Goal: Transaction & Acquisition: Purchase product/service

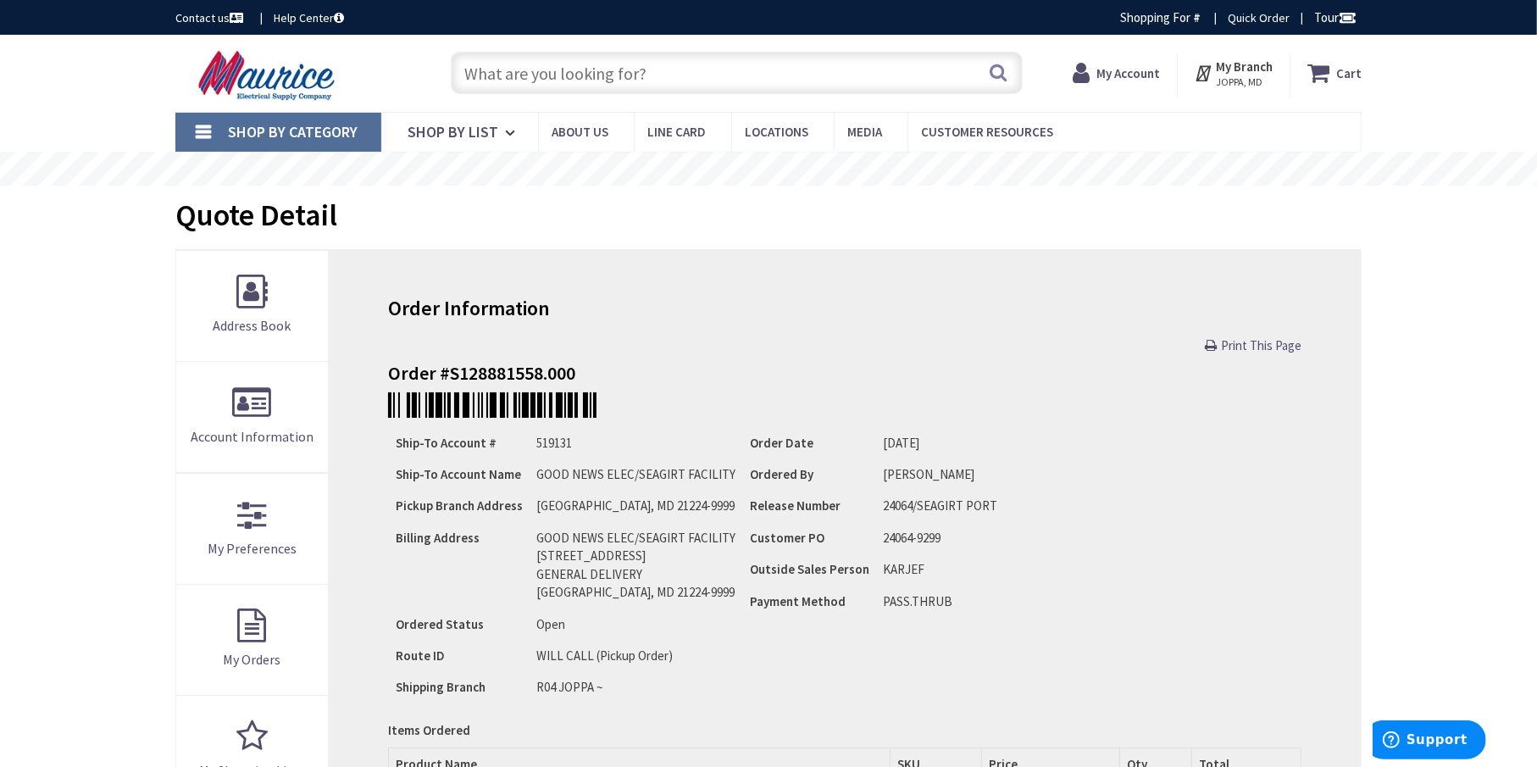
click at [570, 75] on input "text" at bounding box center [737, 73] width 572 height 42
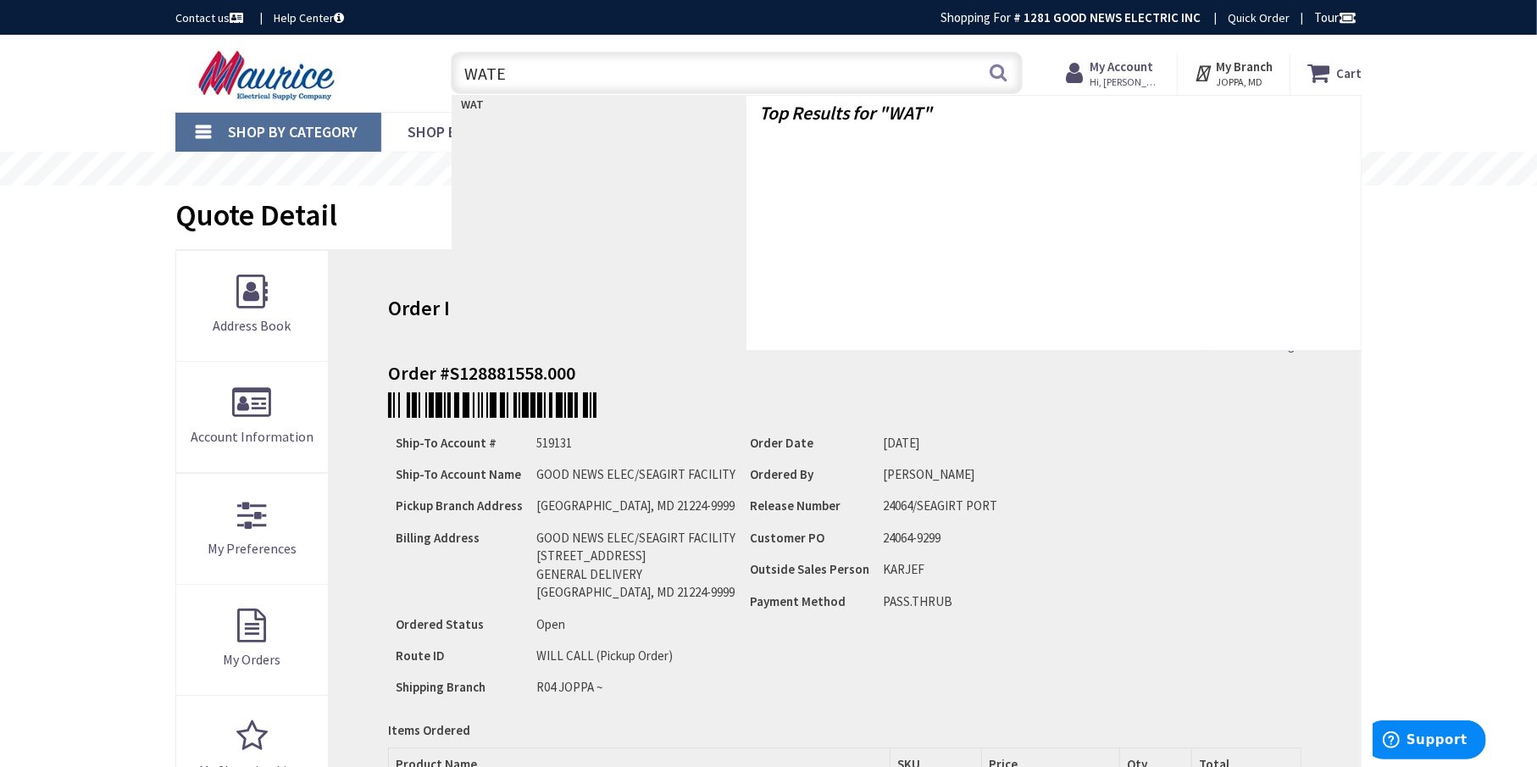
type input "WATER"
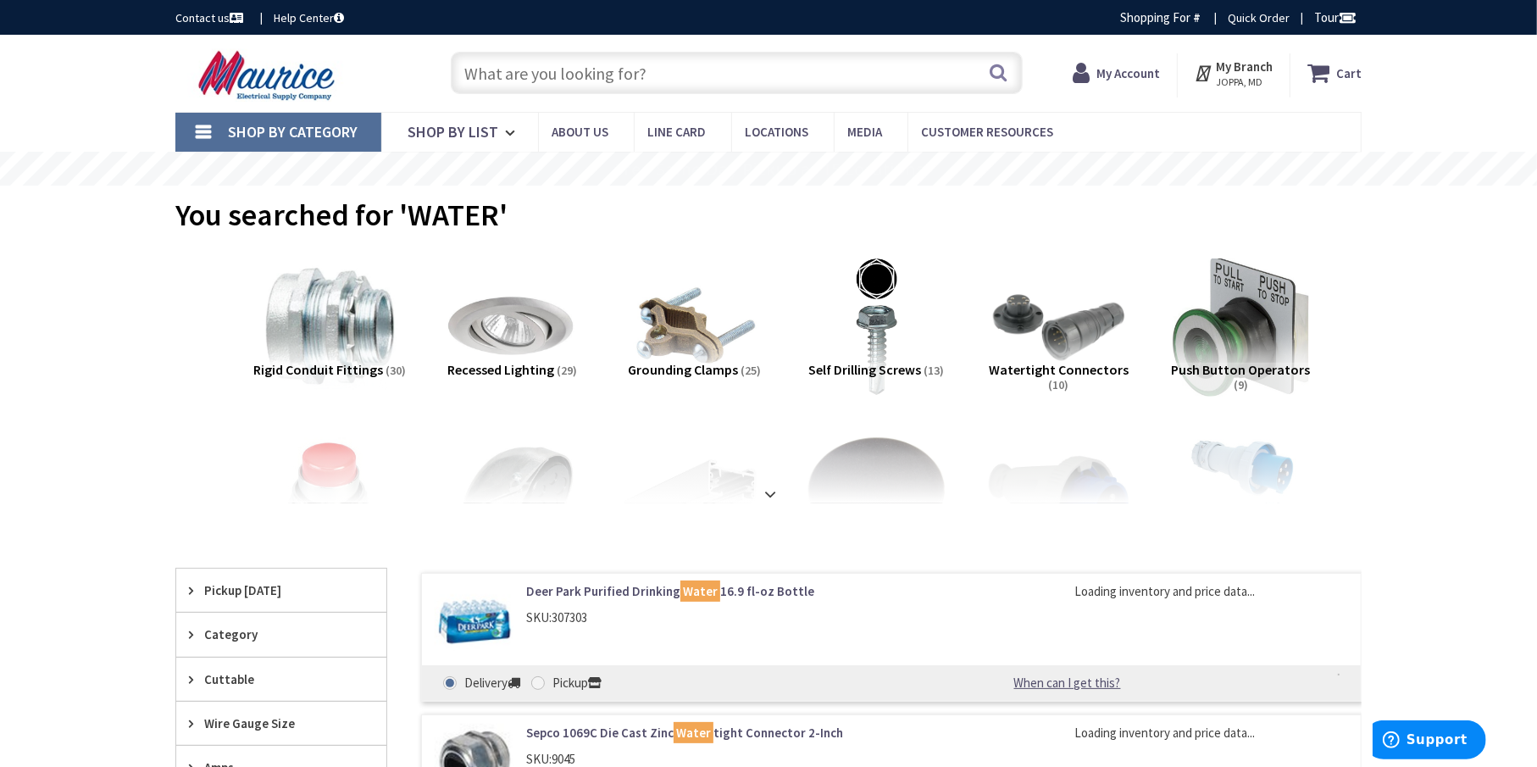
click at [558, 586] on link "Deer Park Purified Drinking Water 16.9 fl-oz Bottle" at bounding box center [741, 591] width 431 height 18
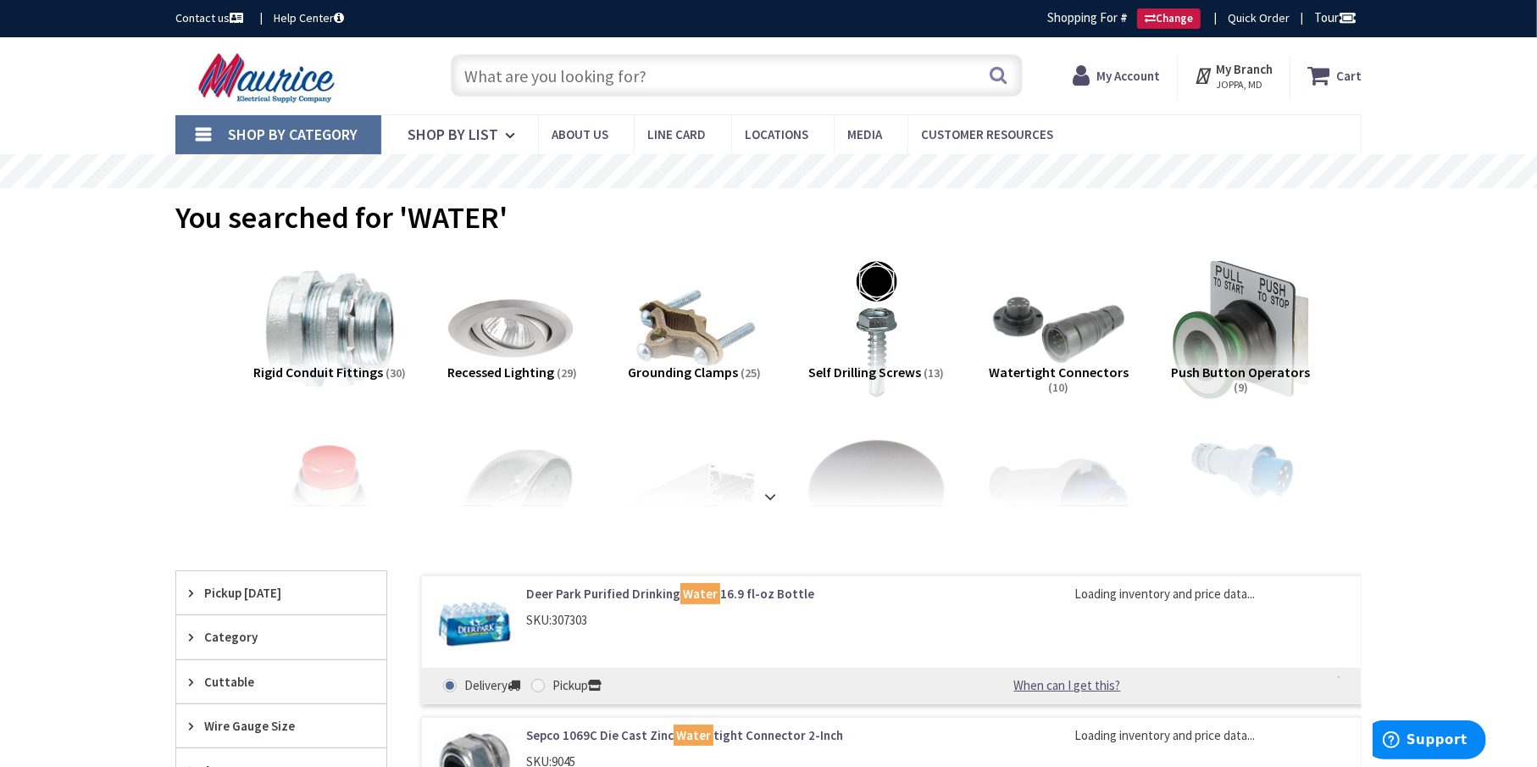
type input "[GEOGRAPHIC_DATA], [GEOGRAPHIC_DATA]"
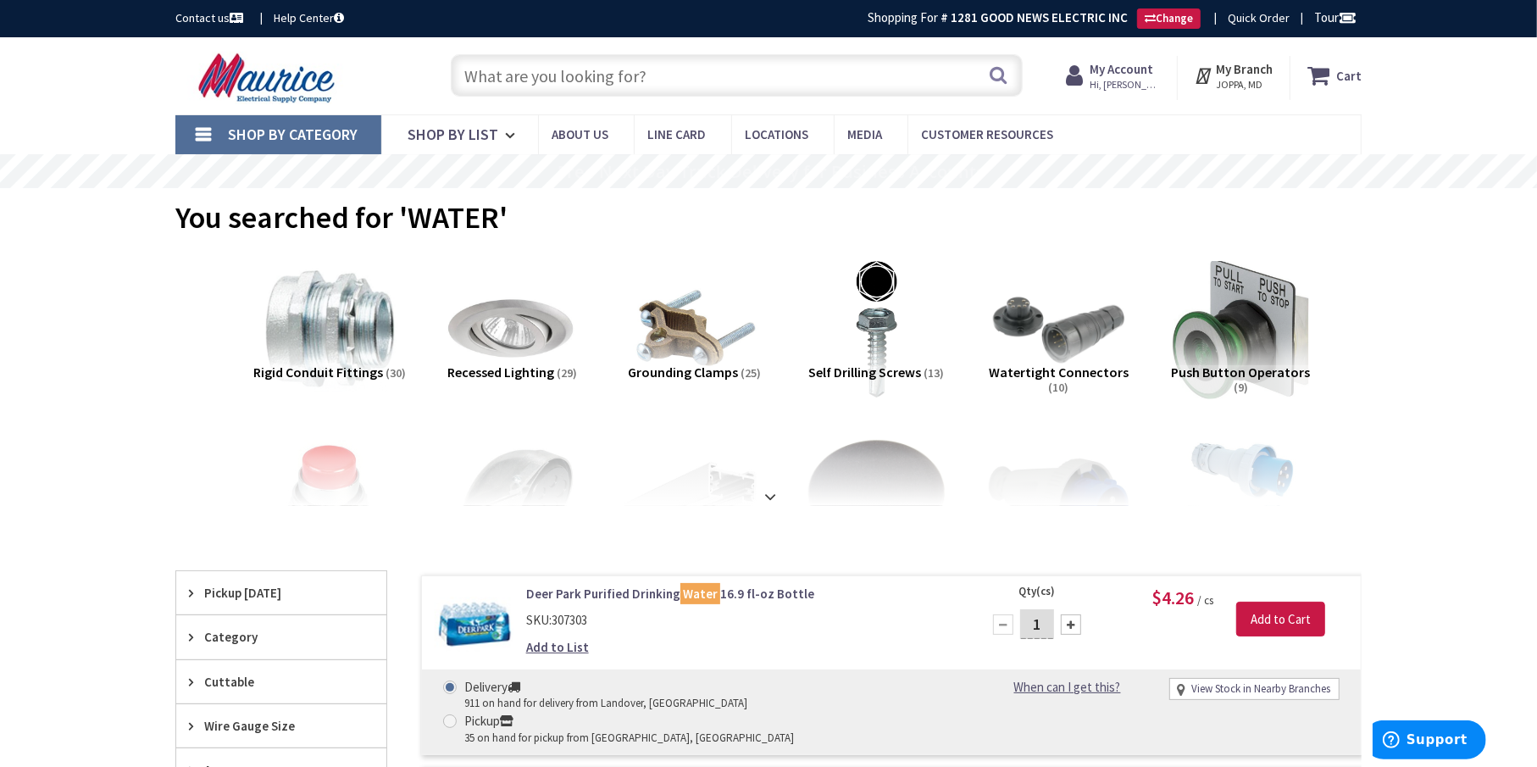
click at [559, 587] on link "Deer Park Purified Drinking Water 16.9 fl-oz Bottle" at bounding box center [741, 594] width 431 height 18
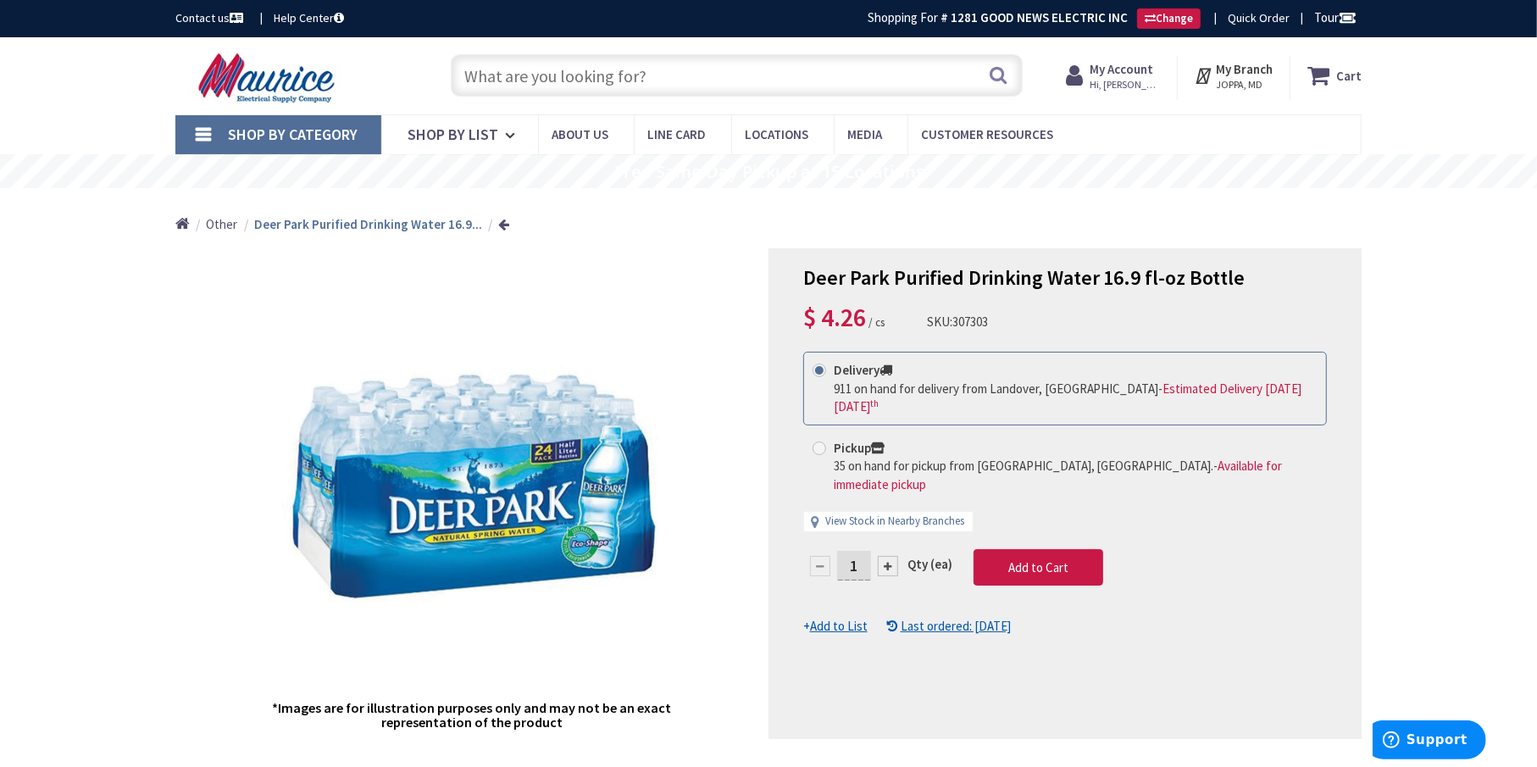
drag, startPoint x: 860, startPoint y: 530, endPoint x: 840, endPoint y: 530, distance: 20.3
click at [840, 551] on input "1" at bounding box center [854, 566] width 34 height 30
type input "20"
click at [1043, 526] on form "This product is Discontinued Delivery 911 on hand for delivery from Landover, M…" at bounding box center [1065, 493] width 524 height 283
drag, startPoint x: 864, startPoint y: 524, endPoint x: 840, endPoint y: 527, distance: 24.8
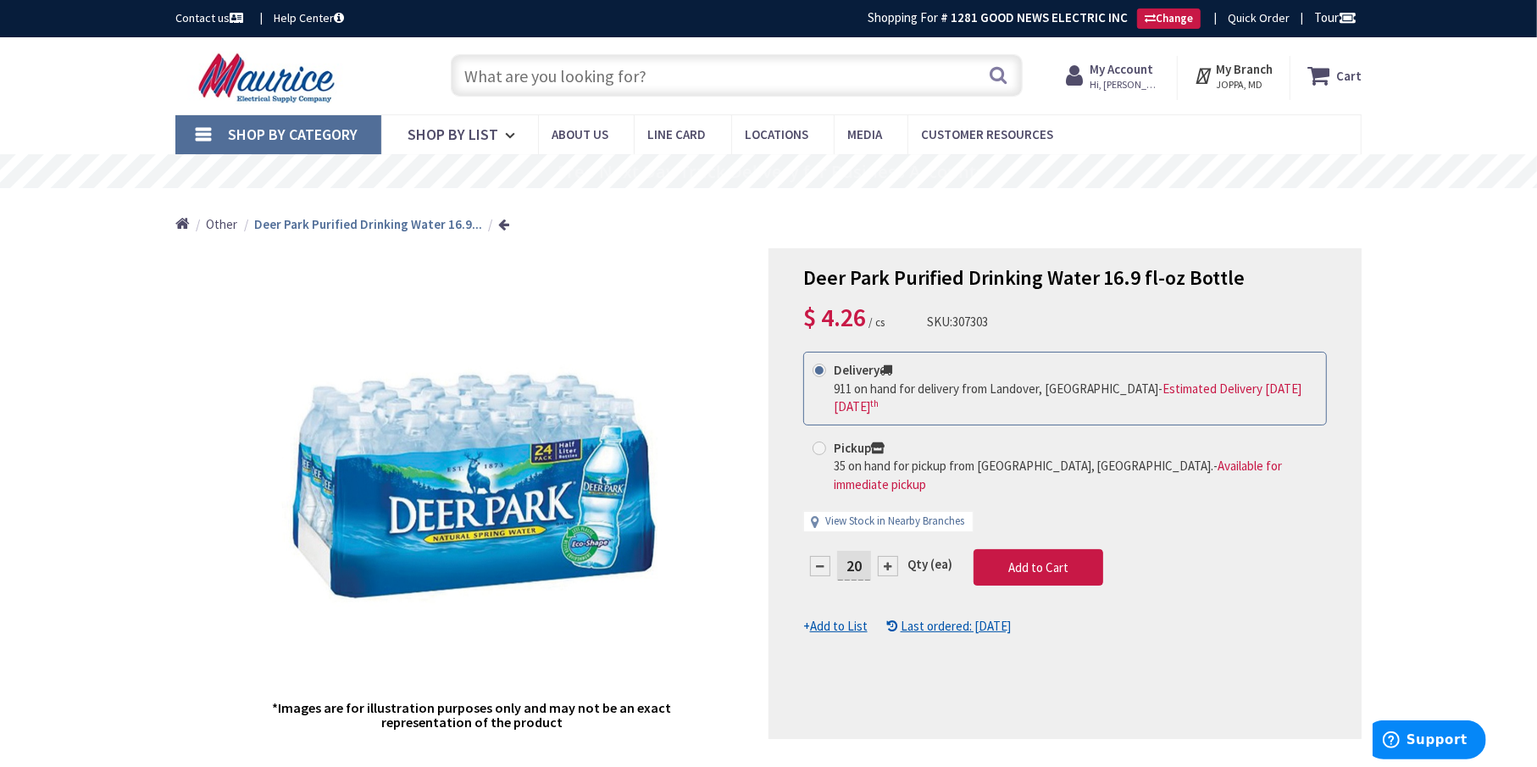
click at [840, 551] on input "20" at bounding box center [854, 566] width 34 height 30
click at [1034, 528] on form "This product is Discontinued Delivery 911 on hand for delivery from Landover, M…" at bounding box center [1065, 493] width 524 height 283
click at [1038, 559] on span "Add to Cart" at bounding box center [1039, 567] width 60 height 16
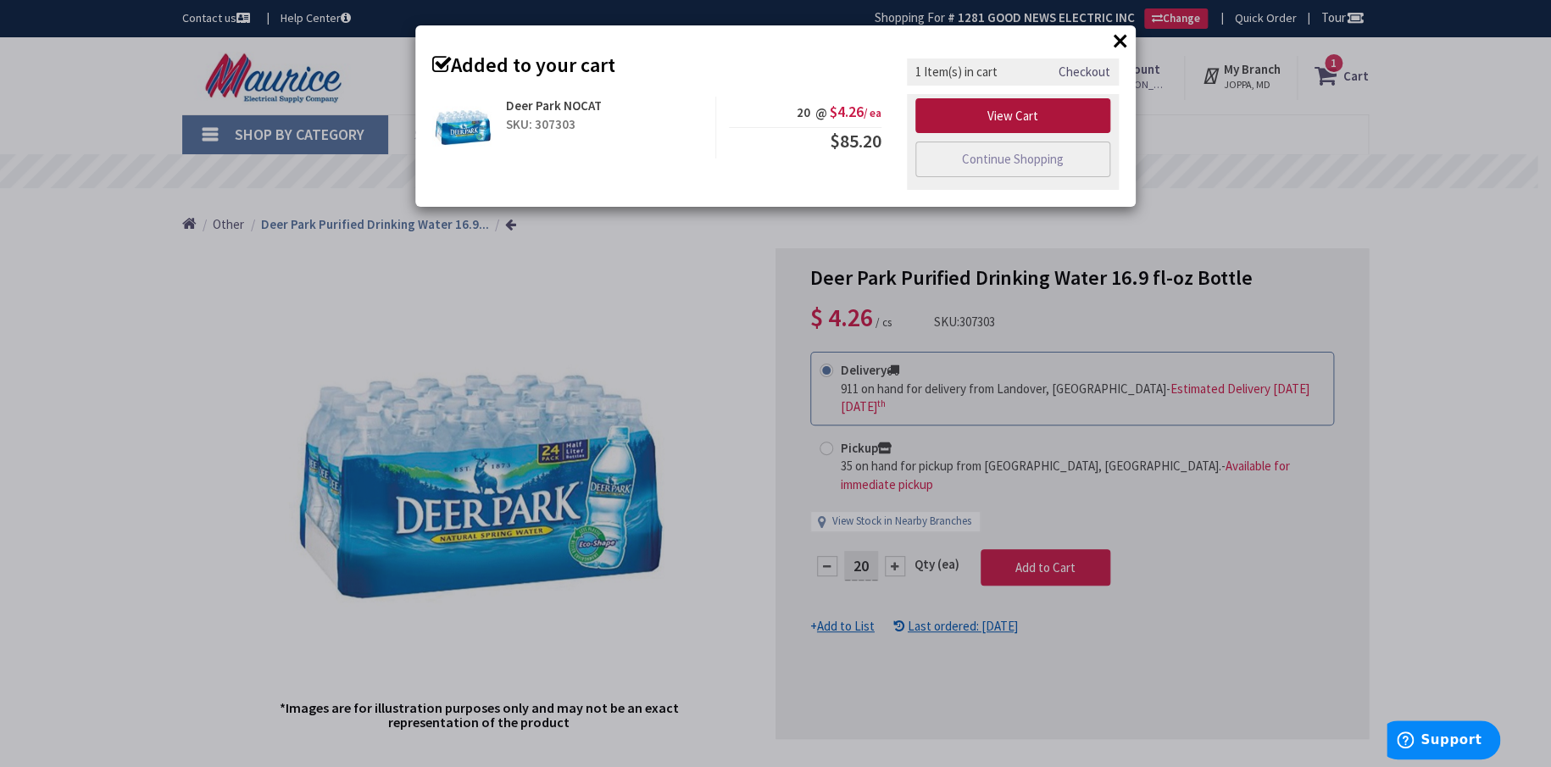
click at [998, 114] on link "View Cart" at bounding box center [1012, 116] width 195 height 36
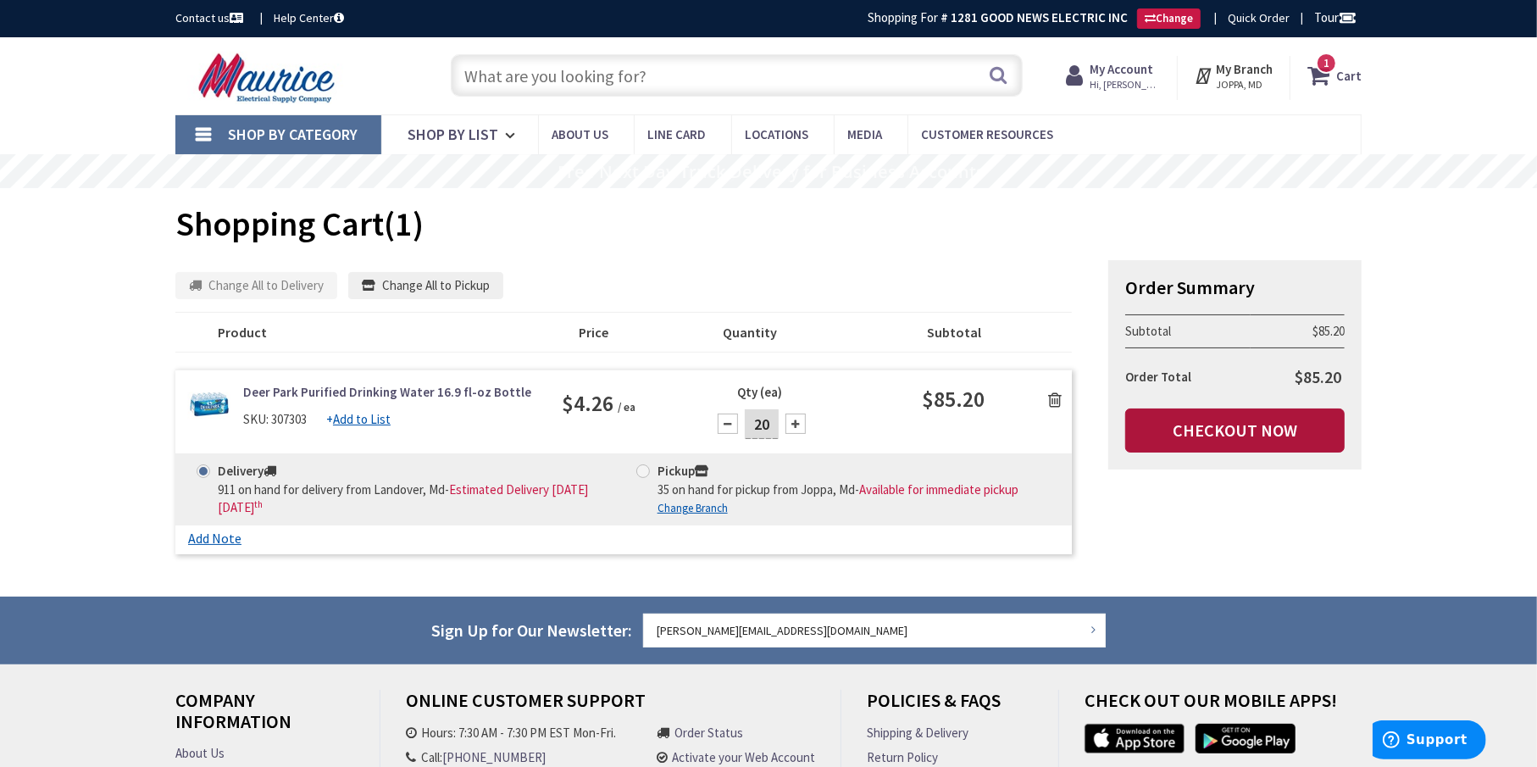
click at [1220, 423] on link "Checkout Now" at bounding box center [1236, 431] width 220 height 44
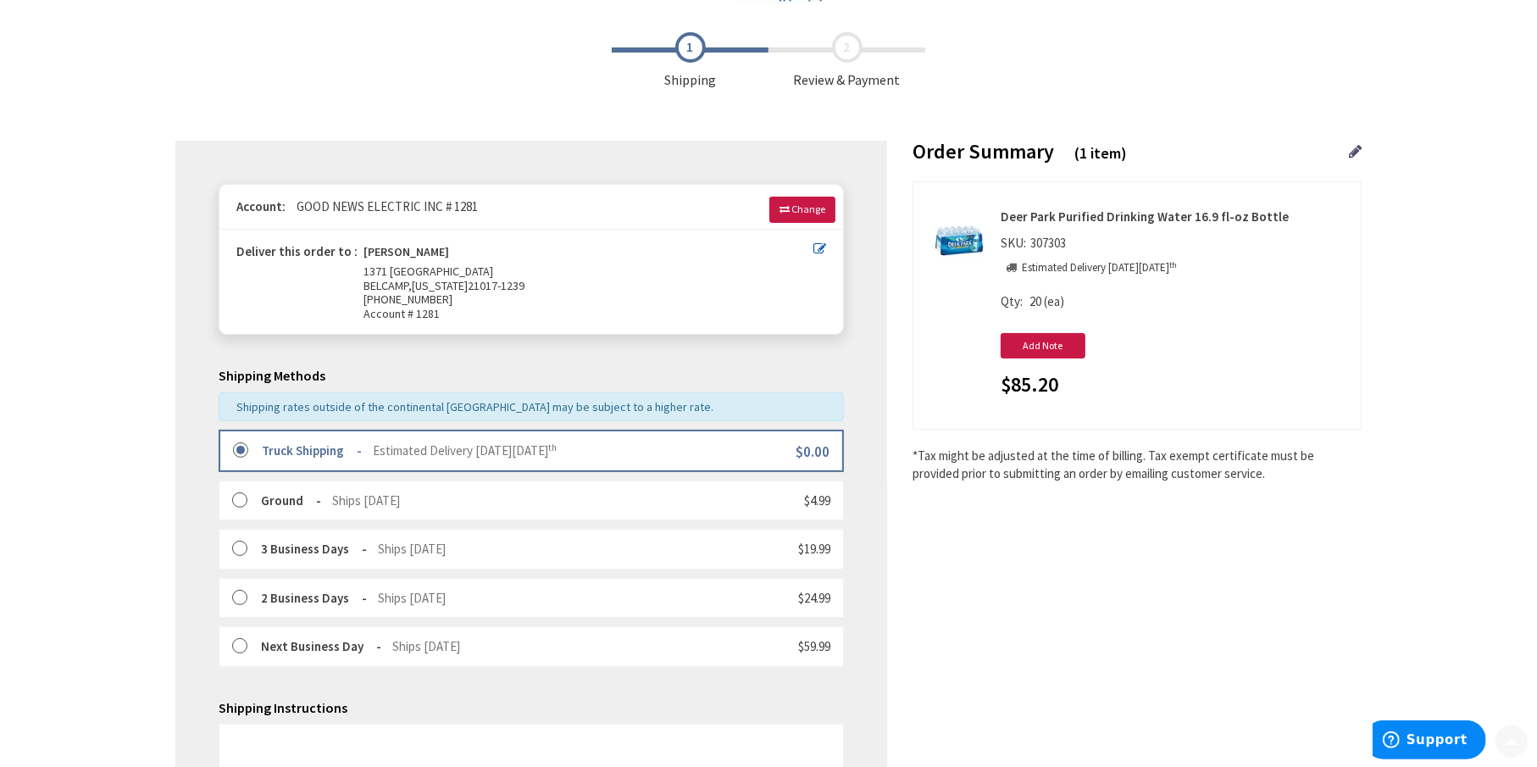
scroll to position [339, 0]
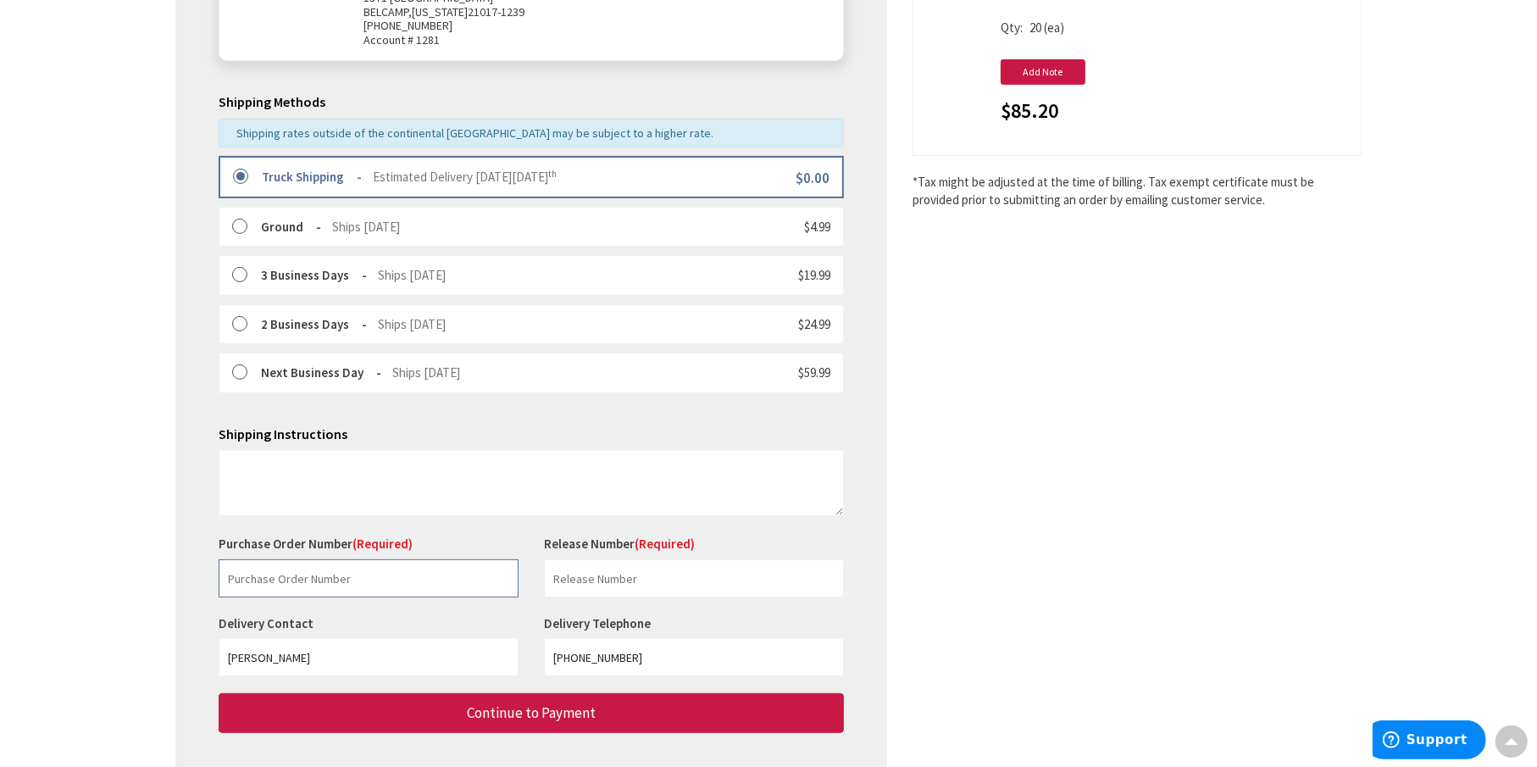
click at [452, 572] on input "text" at bounding box center [369, 578] width 300 height 38
type input "WATER"
click at [577, 577] on input "text" at bounding box center [694, 578] width 300 height 38
type input "WATER"
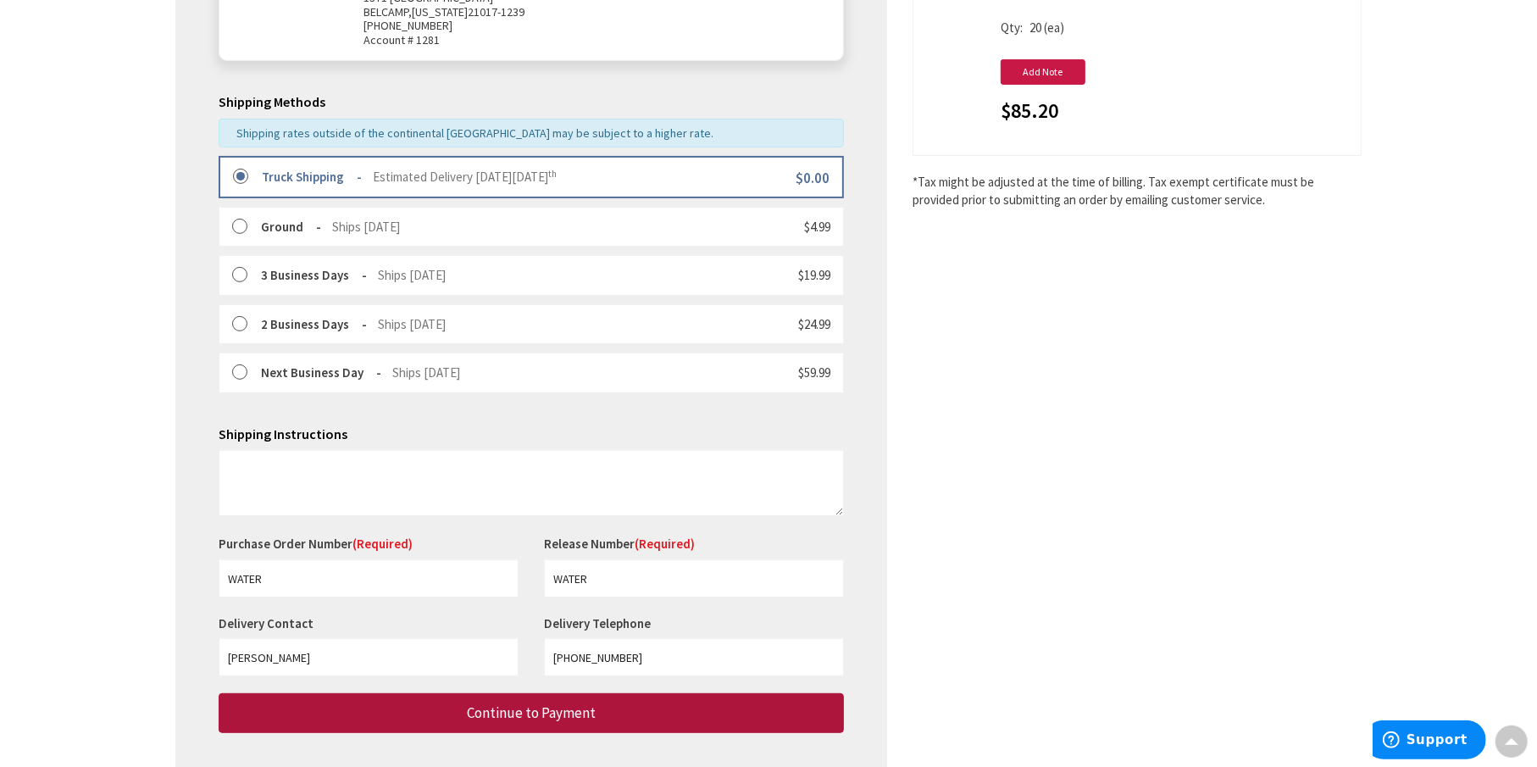
click at [625, 714] on button "Continue to Payment" at bounding box center [531, 713] width 625 height 40
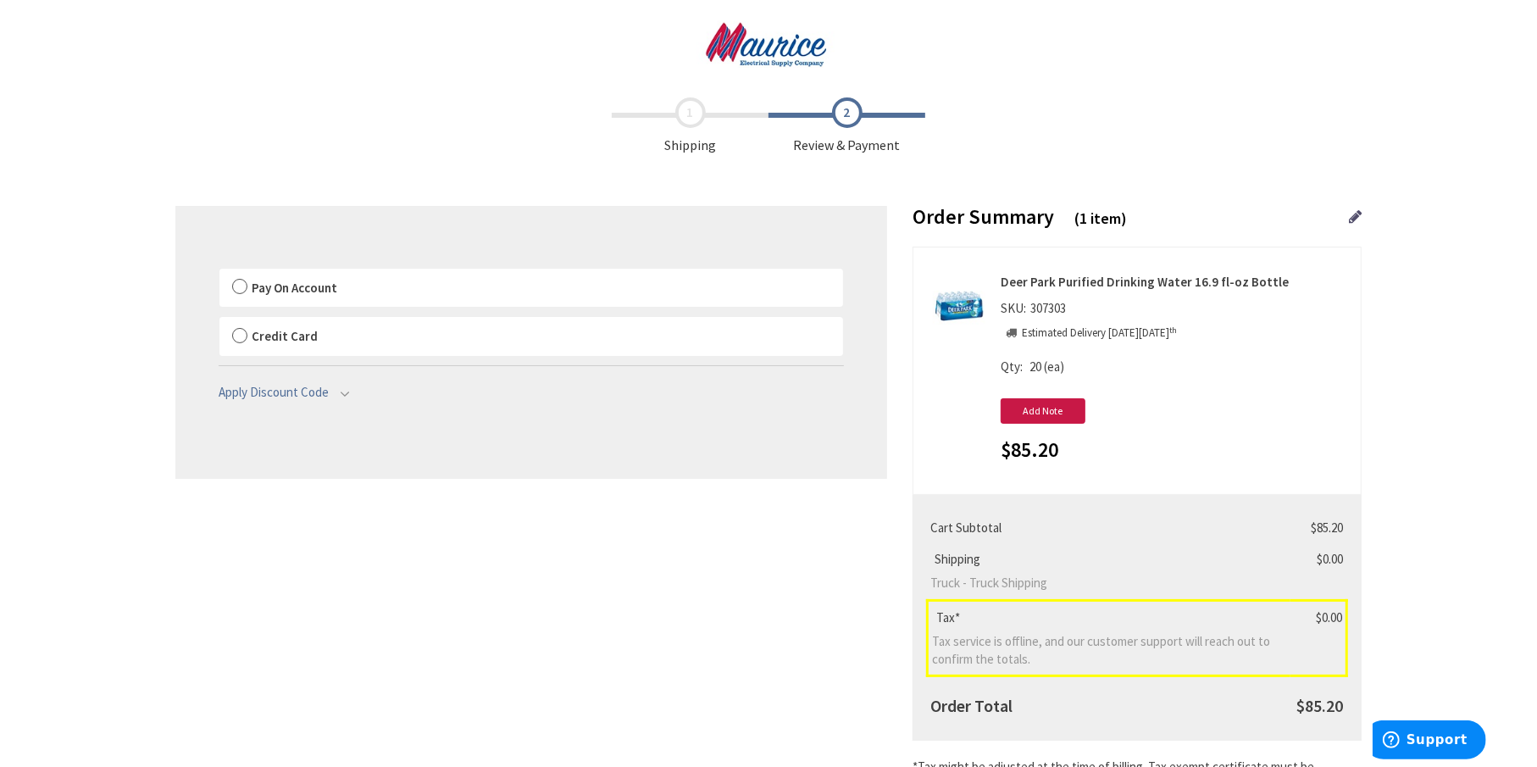
click at [241, 284] on label "Pay On Account" at bounding box center [532, 288] width 624 height 39
click at [220, 272] on input "Pay On Account" at bounding box center [220, 272] width 0 height 0
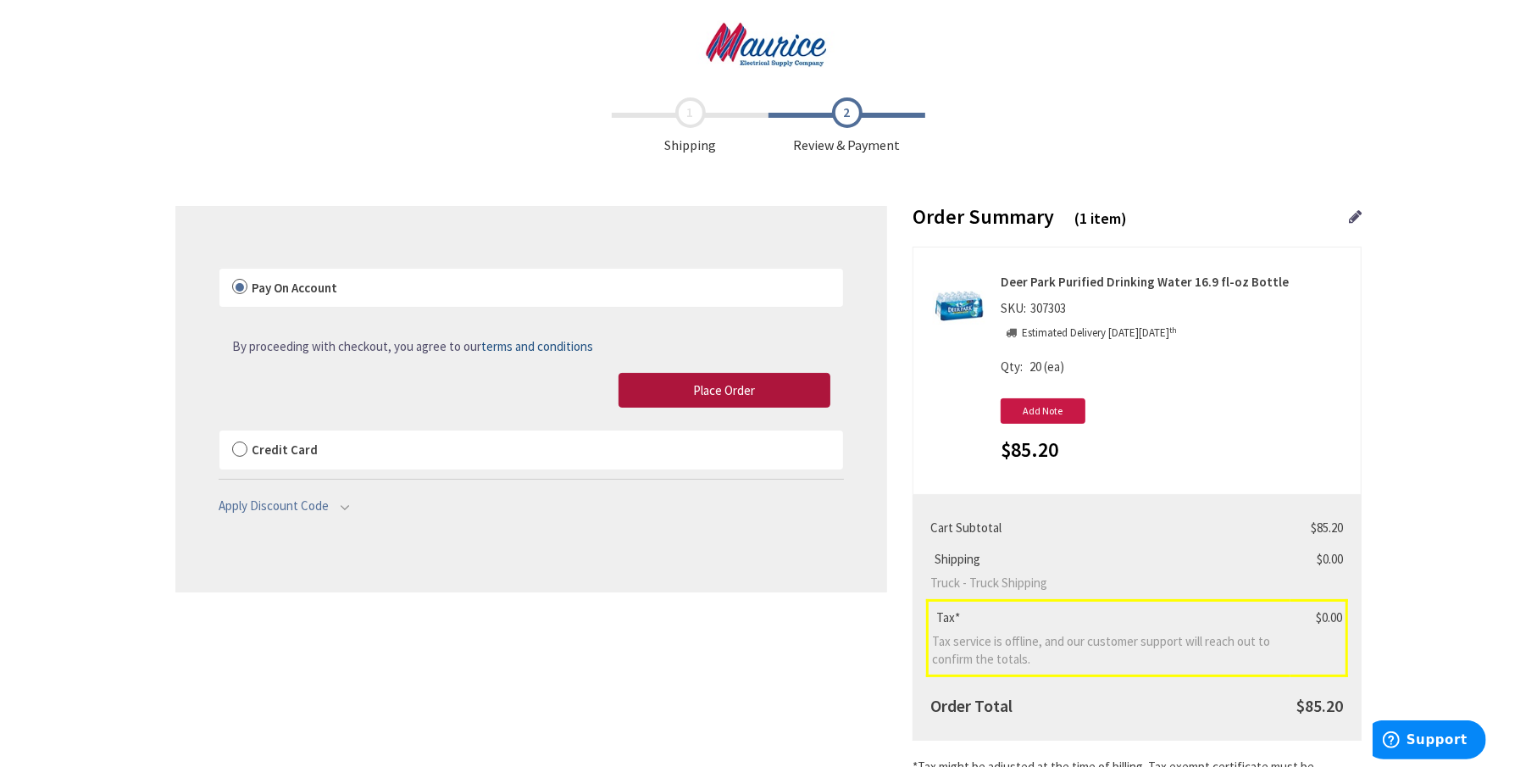
click at [709, 388] on span "Place Order" at bounding box center [725, 390] width 62 height 16
